Goal: Navigation & Orientation: Find specific page/section

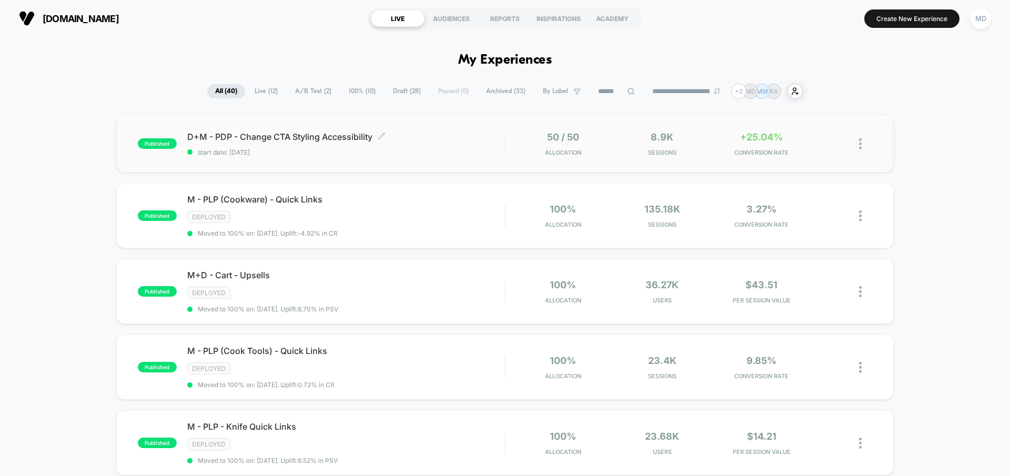
click at [446, 142] on div "D+M - PDP - Change CTA Styling Accessibility Click to edit experience details C…" at bounding box center [345, 143] width 317 height 25
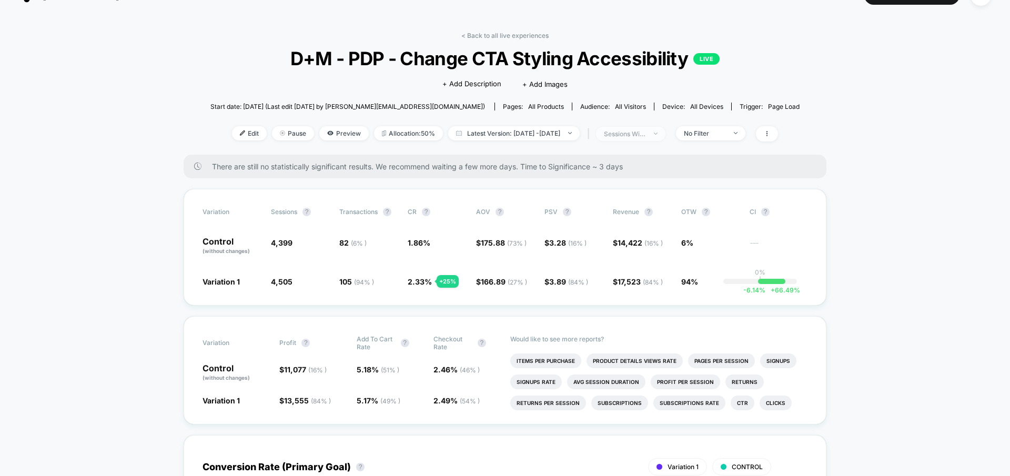
scroll to position [24, 0]
click at [523, 37] on div "< Back to all live experiences D+M - PDP - Change CTA Styling Accessibility LIV…" at bounding box center [504, 92] width 589 height 123
click at [528, 39] on div "< Back to all live experiences D+M - PDP - Change CTA Styling Accessibility LIV…" at bounding box center [504, 92] width 589 height 123
click at [528, 33] on link "< Back to all live experiences" at bounding box center [504, 35] width 87 height 8
